Goal: Task Accomplishment & Management: Manage account settings

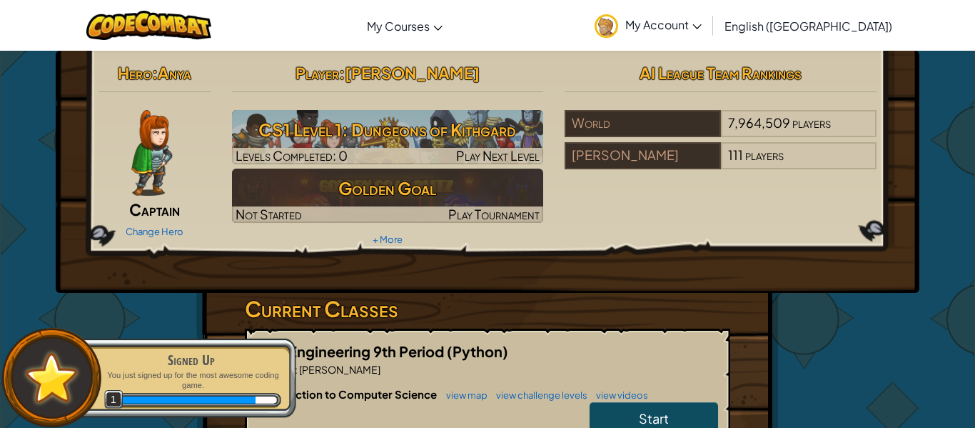
click at [166, 141] on img at bounding box center [151, 153] width 41 height 86
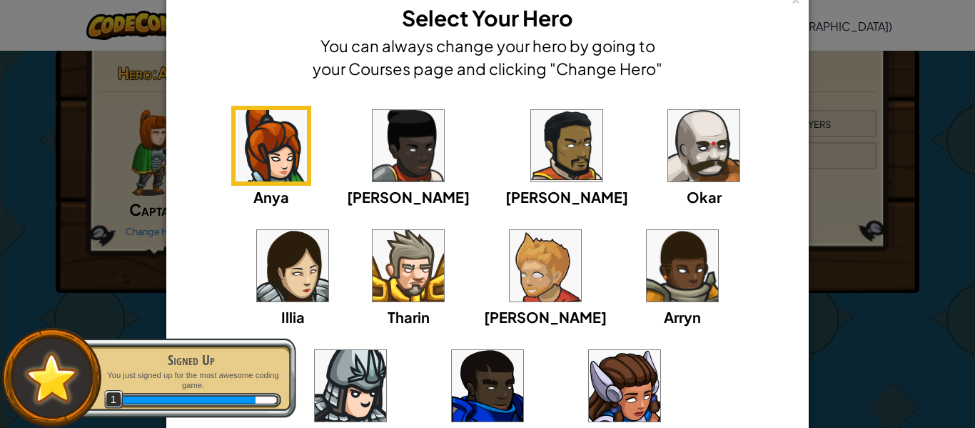
scroll to position [57, 0]
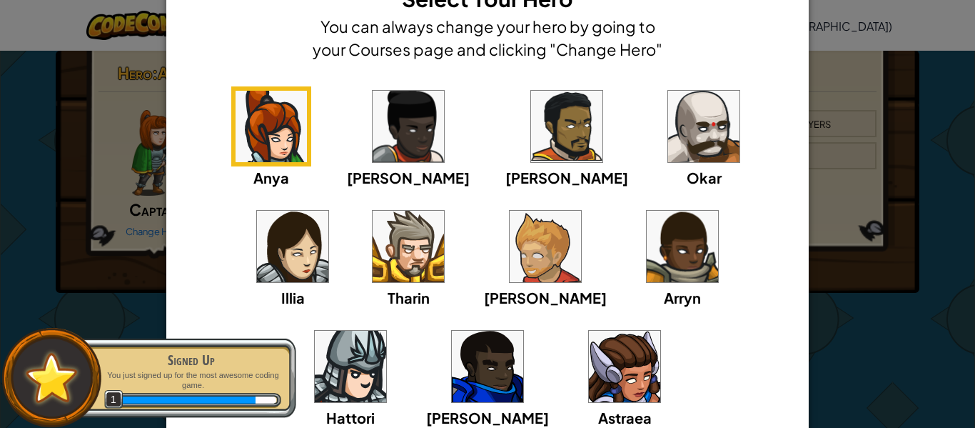
click at [302, 229] on div "Anya [PERSON_NAME] [PERSON_NAME] [PERSON_NAME] Arryn [PERSON_NAME]" at bounding box center [487, 266] width 598 height 360
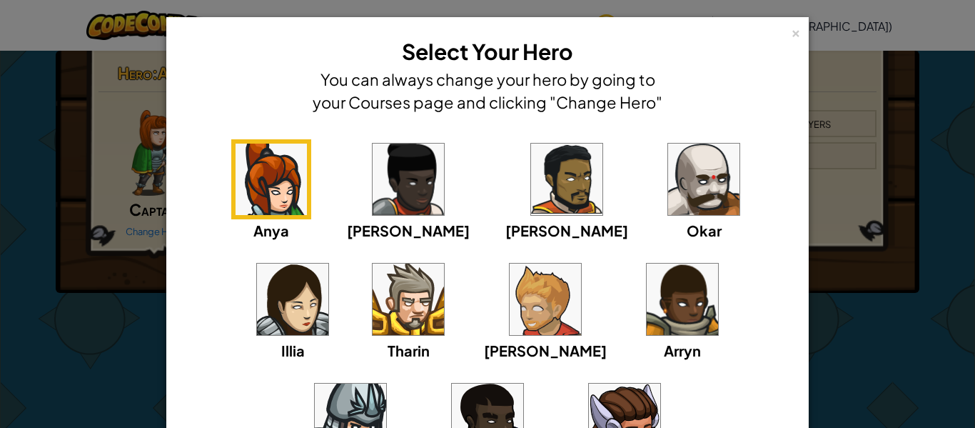
scroll to position [1, 0]
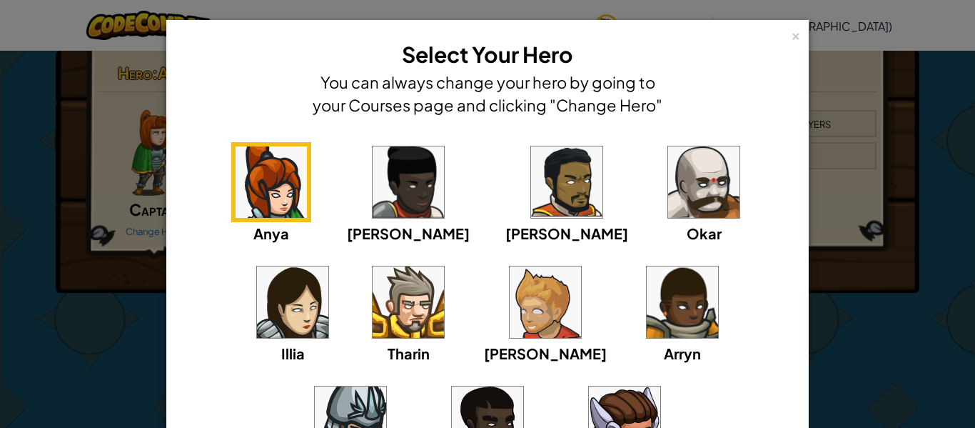
click at [642, 253] on div "Anya [PERSON_NAME] [PERSON_NAME] [PERSON_NAME] Arryn [PERSON_NAME]" at bounding box center [487, 322] width 598 height 360
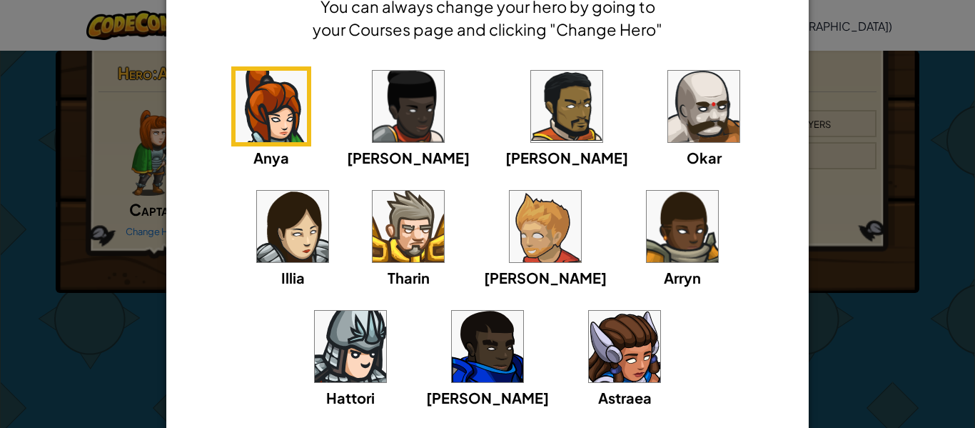
scroll to position [78, 0]
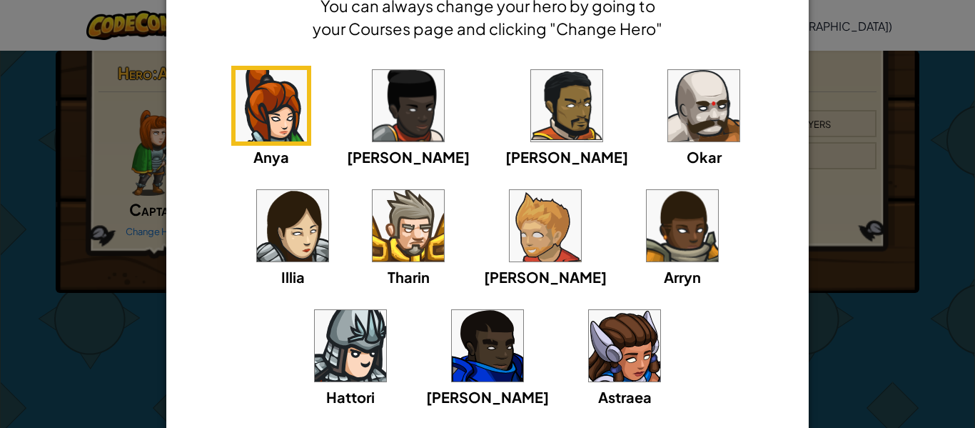
click at [373, 246] on img at bounding box center [408, 225] width 71 height 71
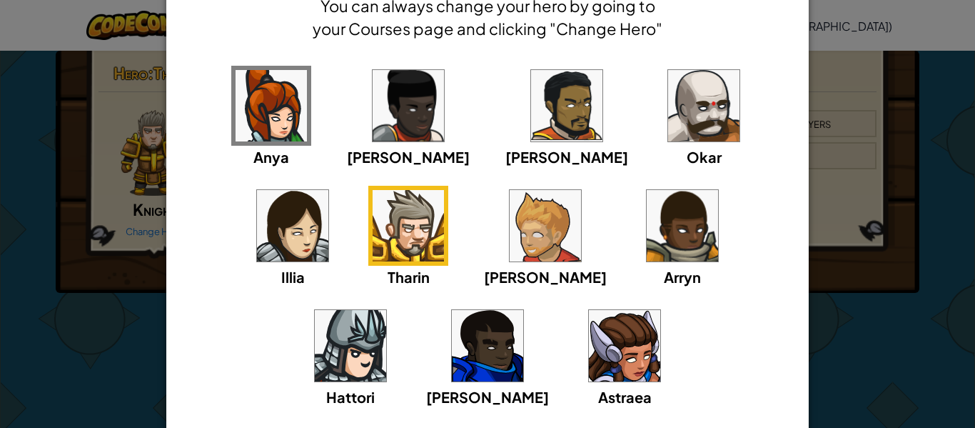
scroll to position [188, 0]
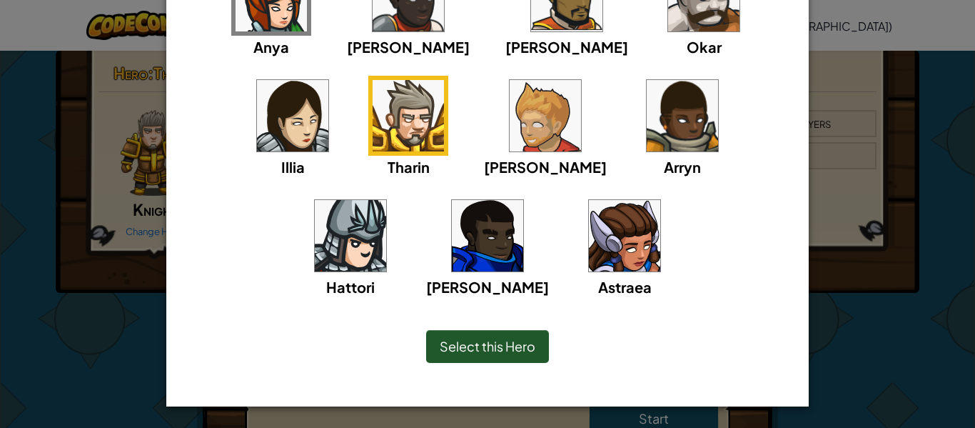
click at [453, 355] on div "Select this Hero" at bounding box center [487, 346] width 123 height 33
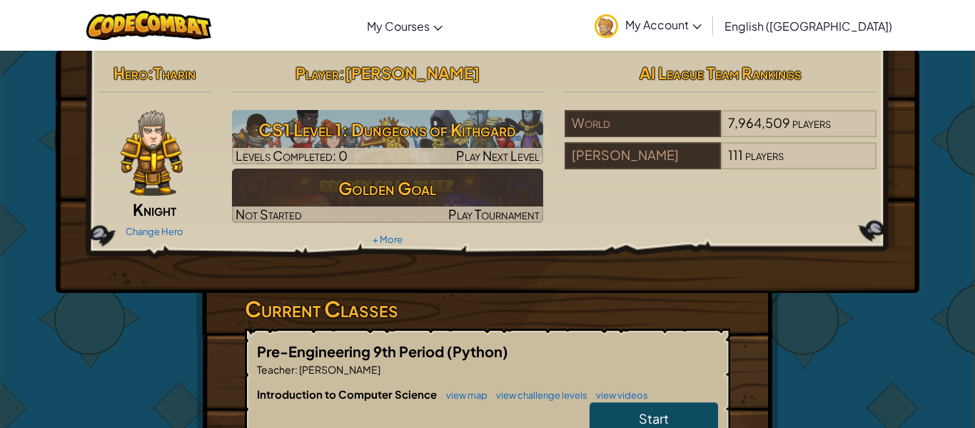
click at [169, 201] on span "Knight" at bounding box center [155, 209] width 44 height 20
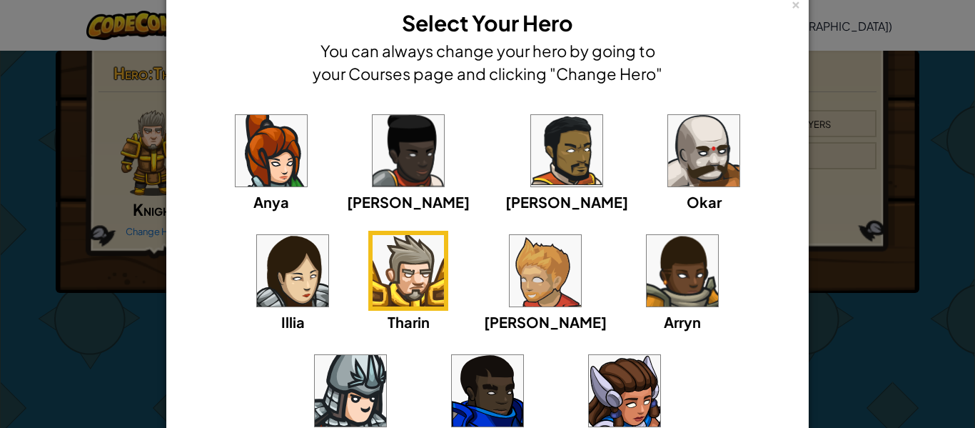
scroll to position [38, 0]
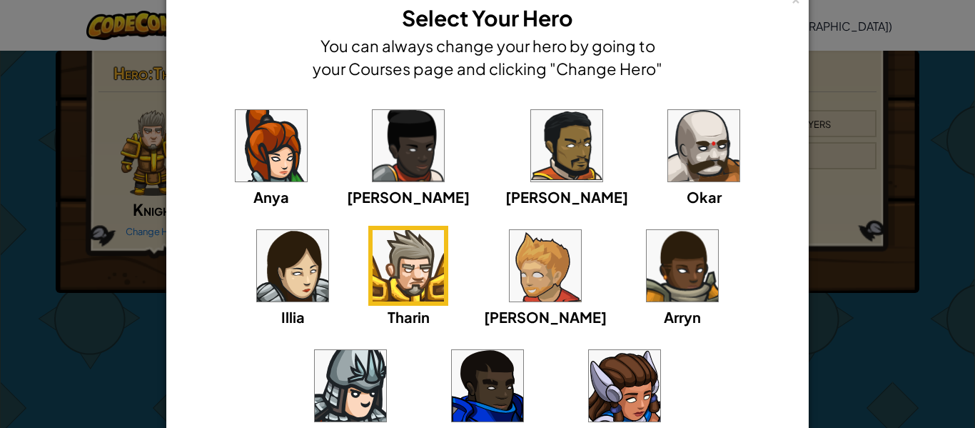
click at [510, 274] on img at bounding box center [545, 265] width 71 height 71
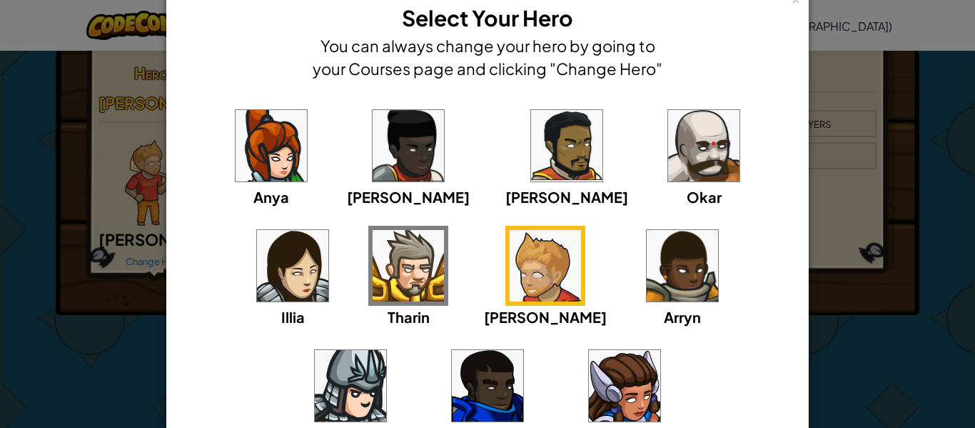
scroll to position [188, 0]
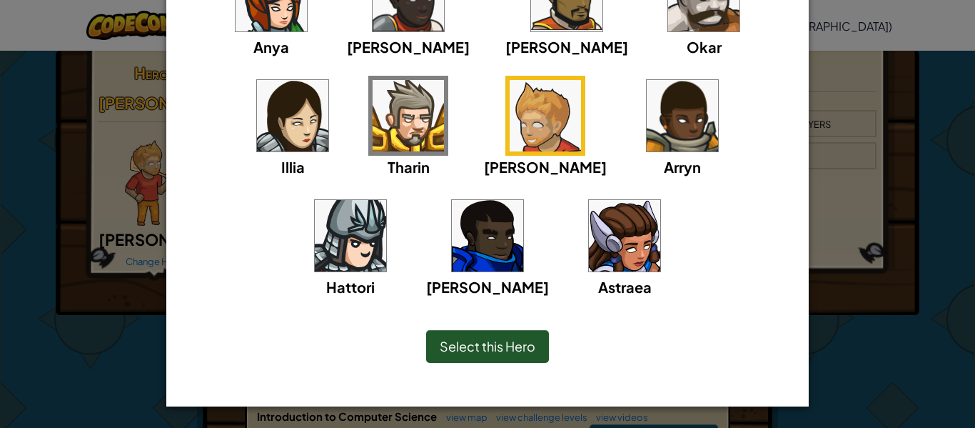
click at [470, 336] on div "Select this Hero" at bounding box center [487, 346] width 123 height 33
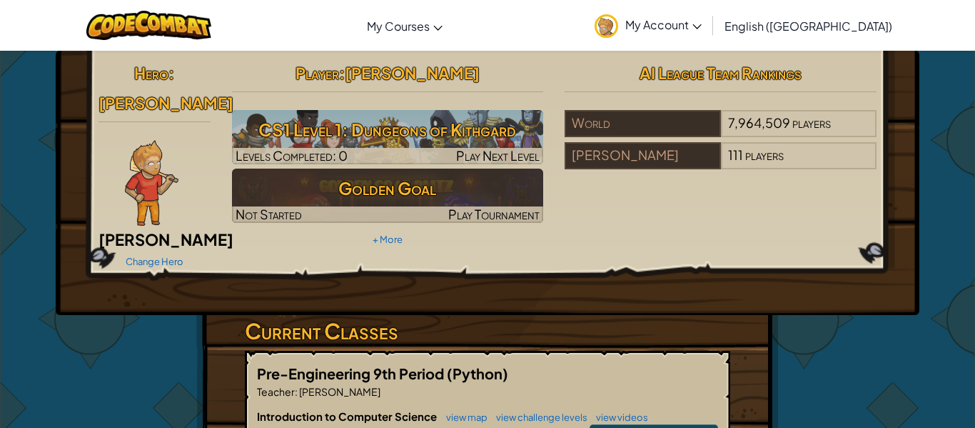
click at [140, 171] on img at bounding box center [152, 183] width 54 height 86
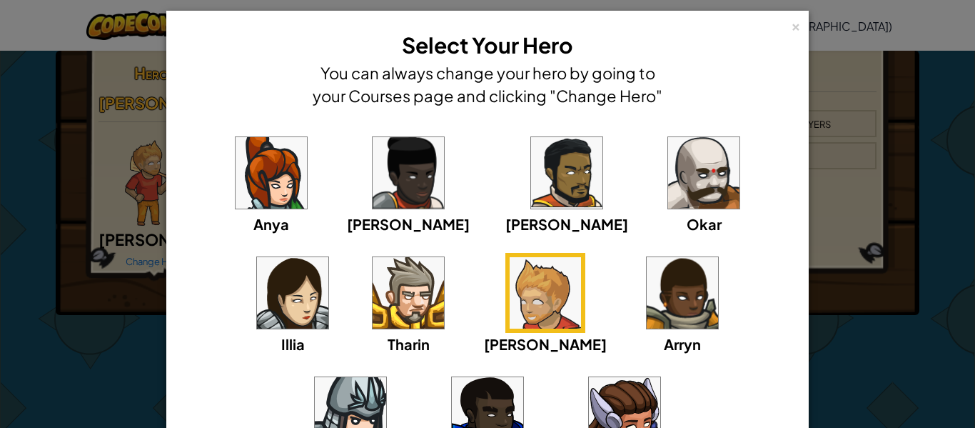
scroll to position [15, 0]
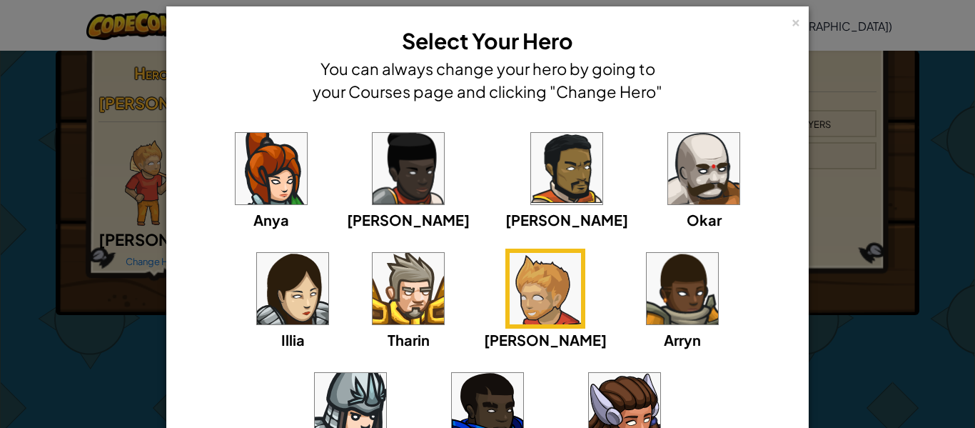
click at [668, 149] on img at bounding box center [703, 168] width 71 height 71
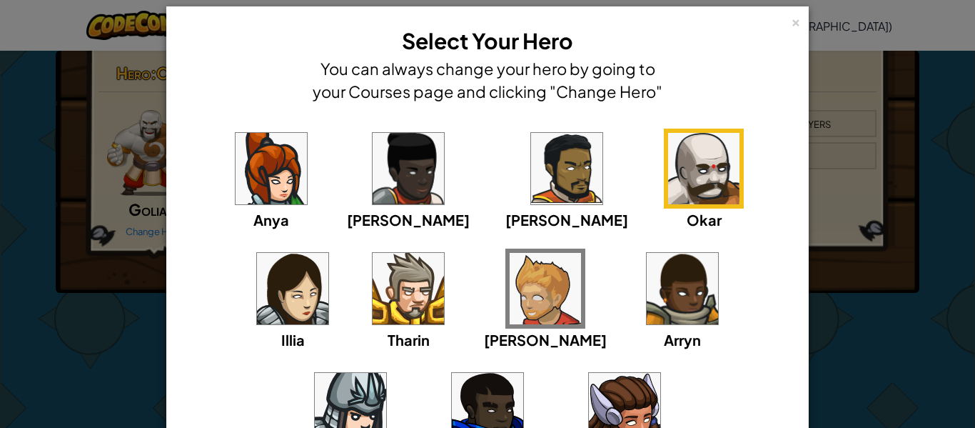
scroll to position [188, 0]
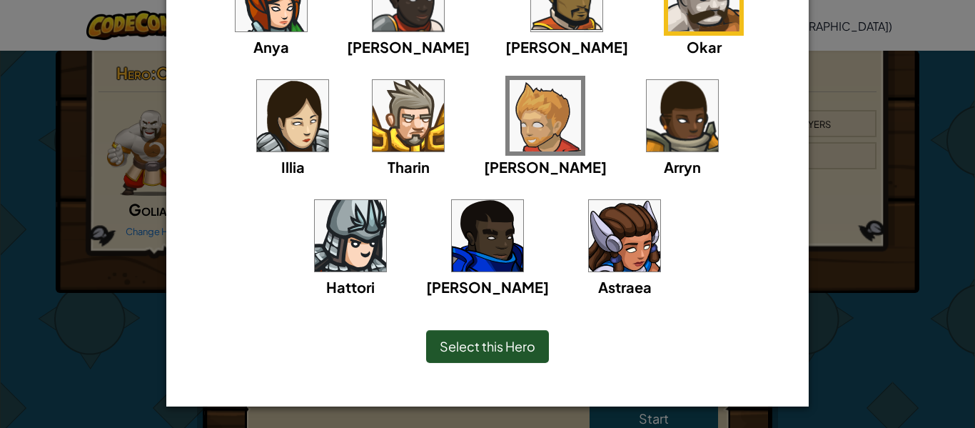
click at [484, 344] on span "Select this Hero" at bounding box center [488, 346] width 96 height 16
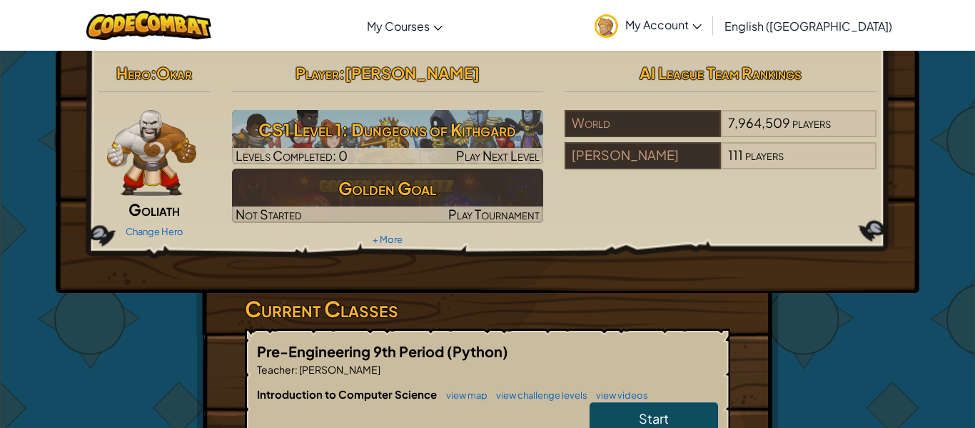
click at [126, 99] on hr at bounding box center [155, 98] width 112 height 15
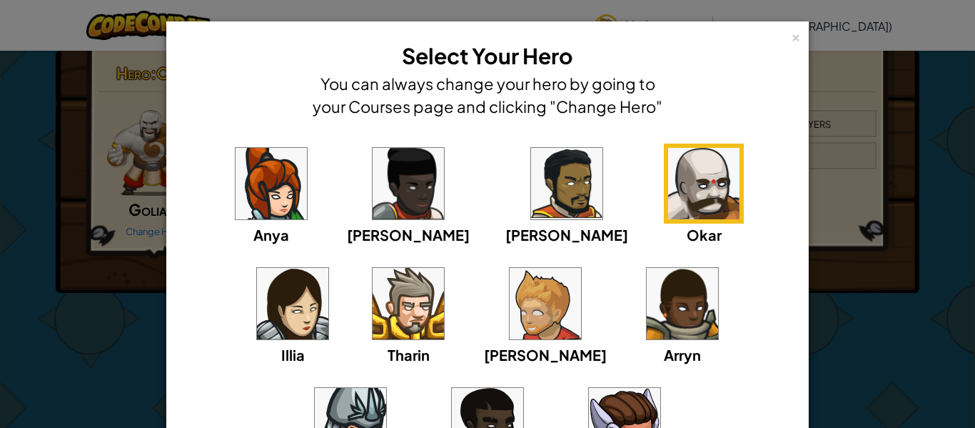
click at [373, 281] on img at bounding box center [408, 303] width 71 height 71
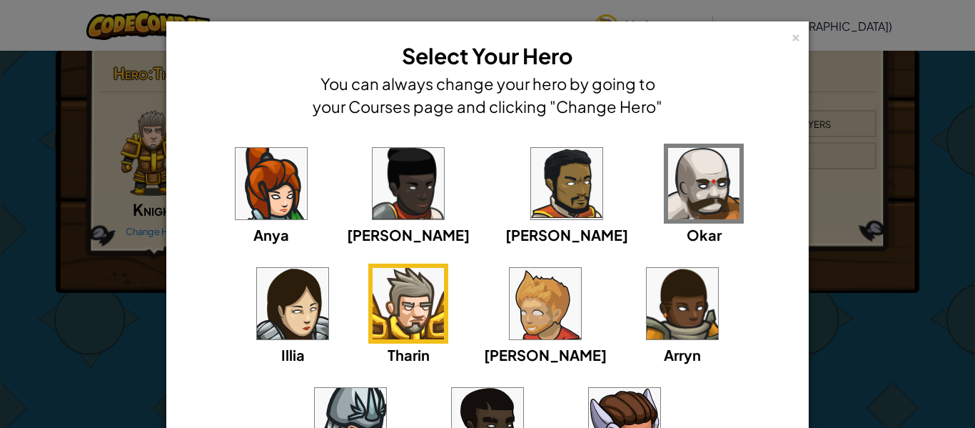
click at [510, 297] on img at bounding box center [545, 303] width 71 height 71
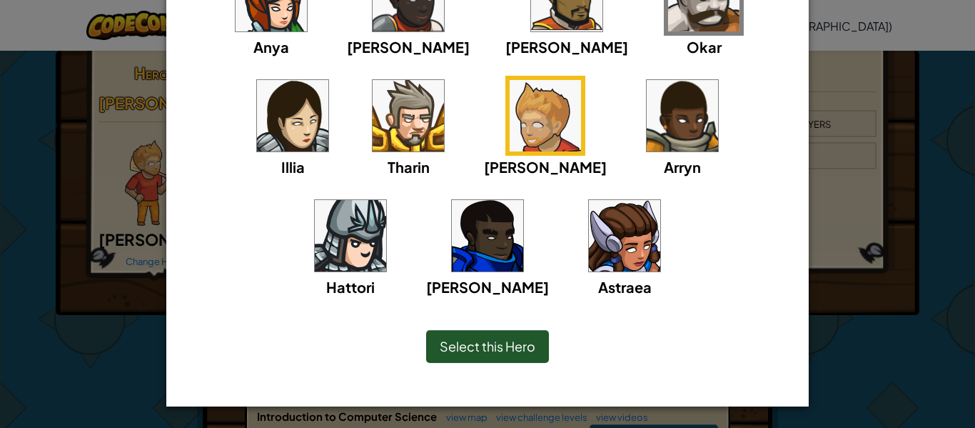
click at [462, 341] on span "Select this Hero" at bounding box center [488, 346] width 96 height 16
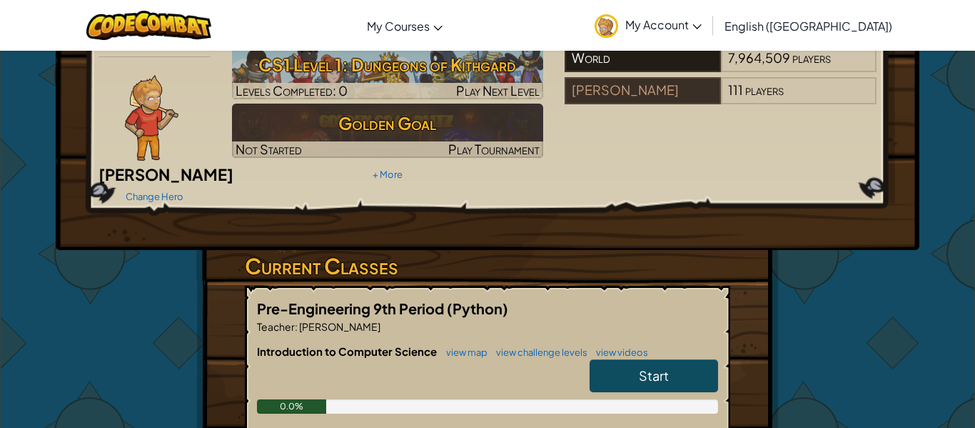
scroll to position [0, 0]
